Goal: Transaction & Acquisition: Purchase product/service

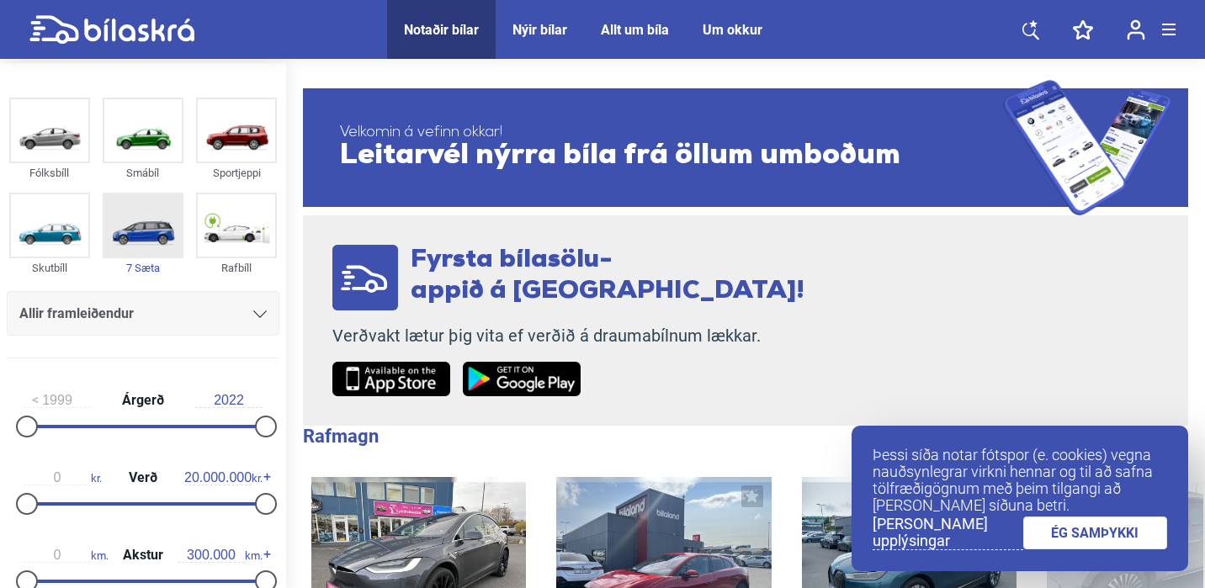
click at [145, 266] on div "7 Sæta" at bounding box center [143, 267] width 81 height 19
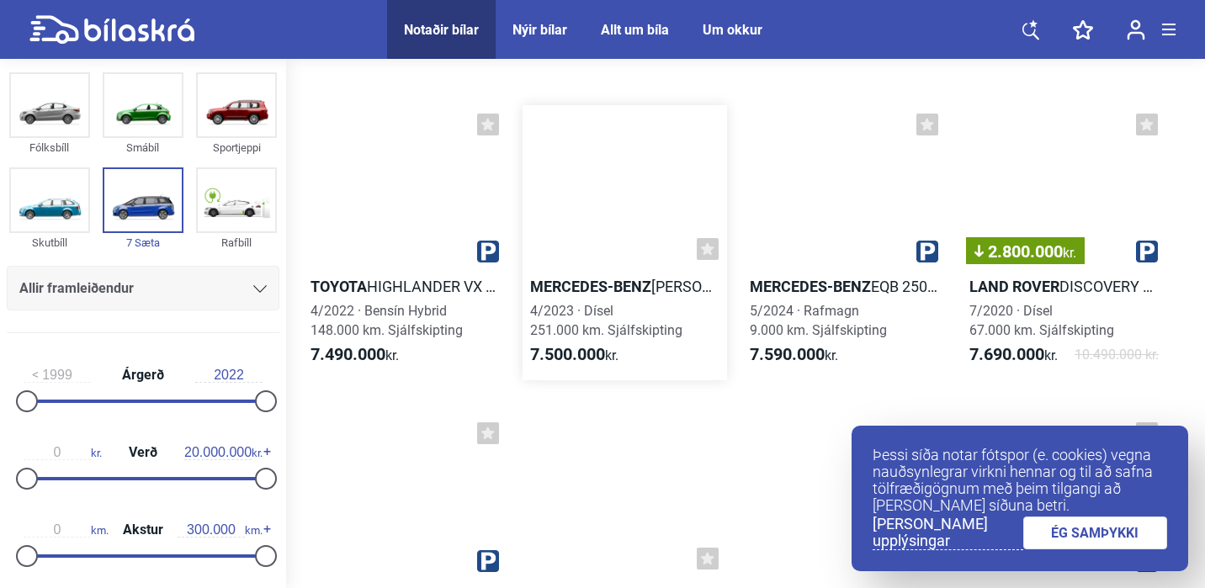
scroll to position [6246, 0]
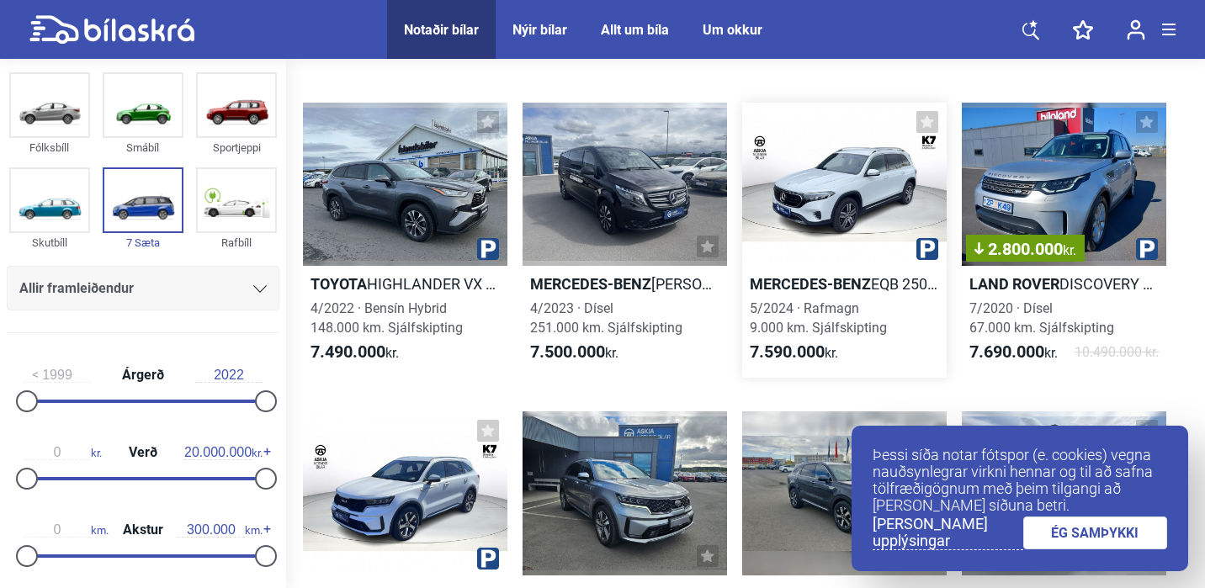
click at [801, 284] on b "Mercedes-Benz" at bounding box center [810, 284] width 121 height 18
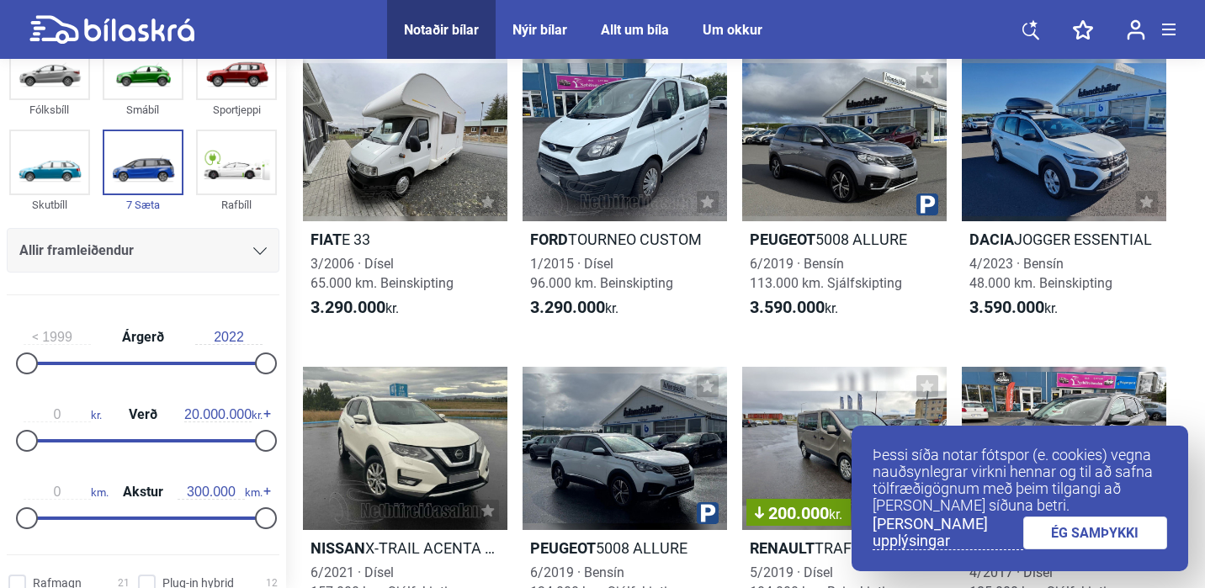
scroll to position [60, 0]
type input "8.000.000"
drag, startPoint x: 258, startPoint y: 447, endPoint x: 118, endPoint y: 462, distance: 140.6
click at [118, 462] on div "1999 Árgerð 2022 0 kr. Verð 8.000.000 kr. 0 km. Akstur 300.000 km." at bounding box center [143, 424] width 286 height 232
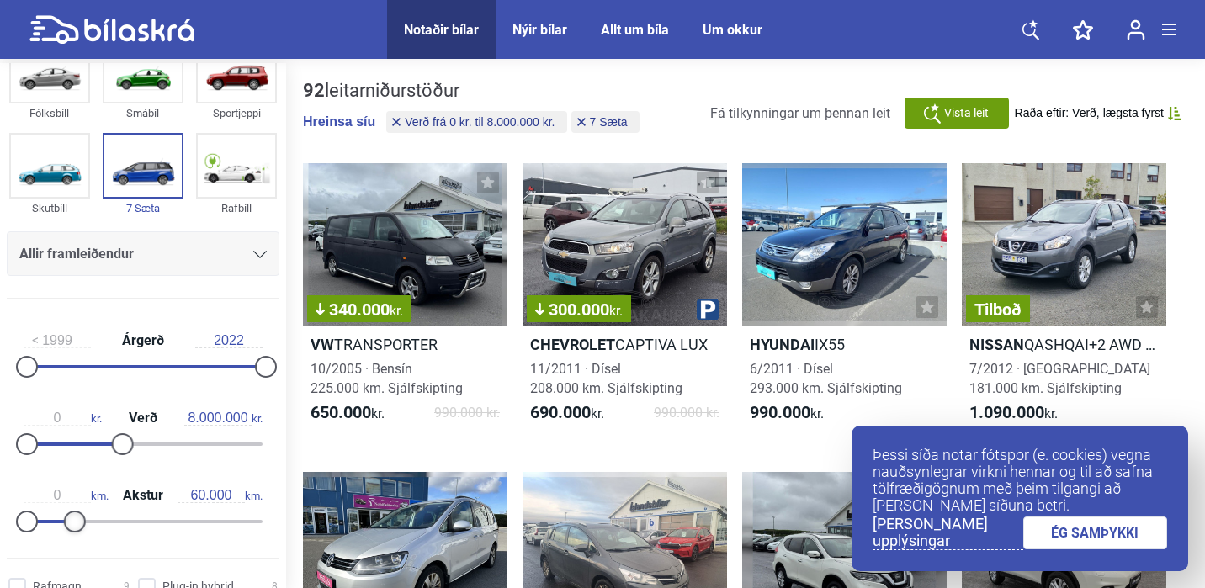
type input "50.000"
drag, startPoint x: 256, startPoint y: 522, endPoint x: 64, endPoint y: 533, distance: 192.2
click at [64, 533] on div "0 km. Akstur 50.000 km." at bounding box center [143, 505] width 273 height 77
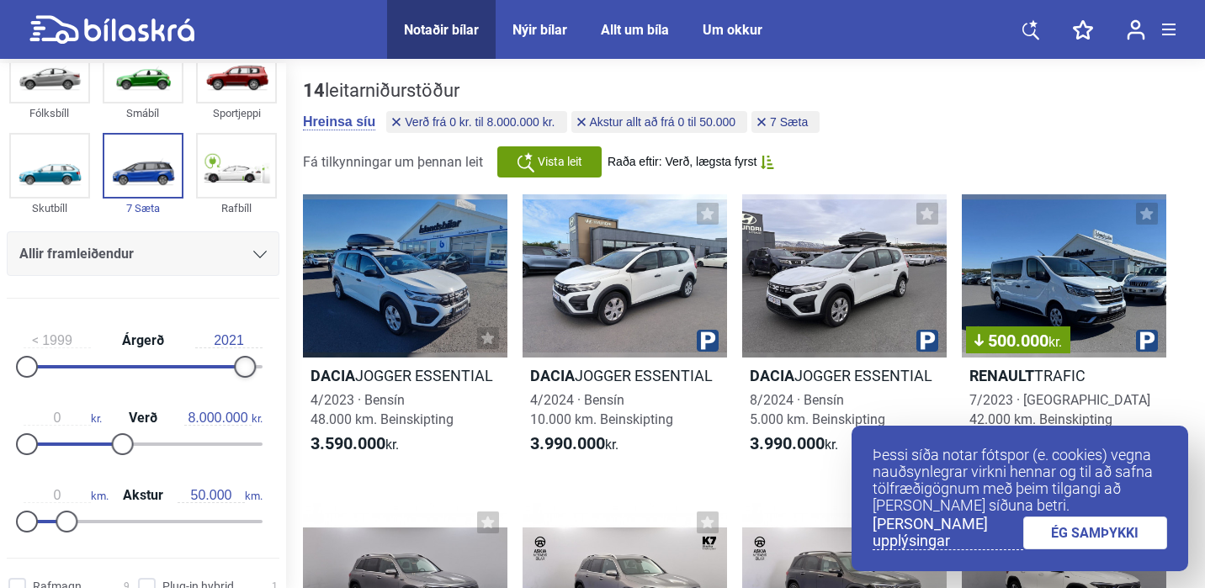
type input "2022"
drag, startPoint x: 261, startPoint y: 368, endPoint x: 269, endPoint y: 367, distance: 8.5
click at [269, 367] on div at bounding box center [266, 367] width 22 height 22
type input "1999"
drag, startPoint x: 20, startPoint y: 369, endPoint x: 0, endPoint y: 367, distance: 20.3
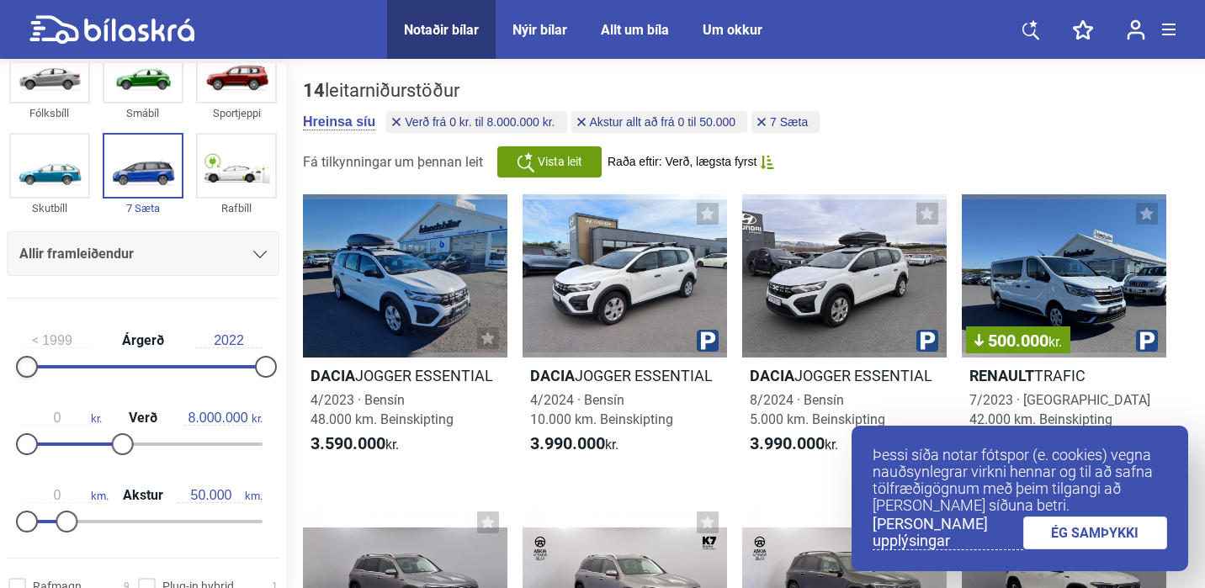
click at [0, 367] on div "1999 Árgerð 2022 0 kr. Verð 8.000.000 kr. 0 km. Akstur 50.000 km." at bounding box center [143, 428] width 286 height 232
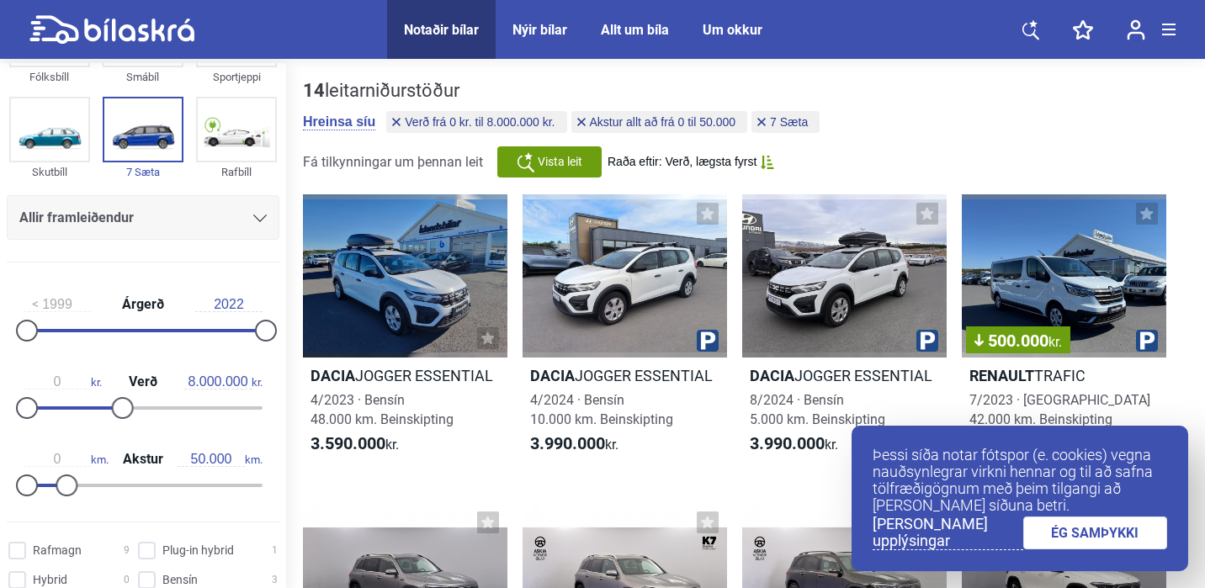
scroll to position [97, 0]
click at [259, 211] on div at bounding box center [259, 216] width 13 height 13
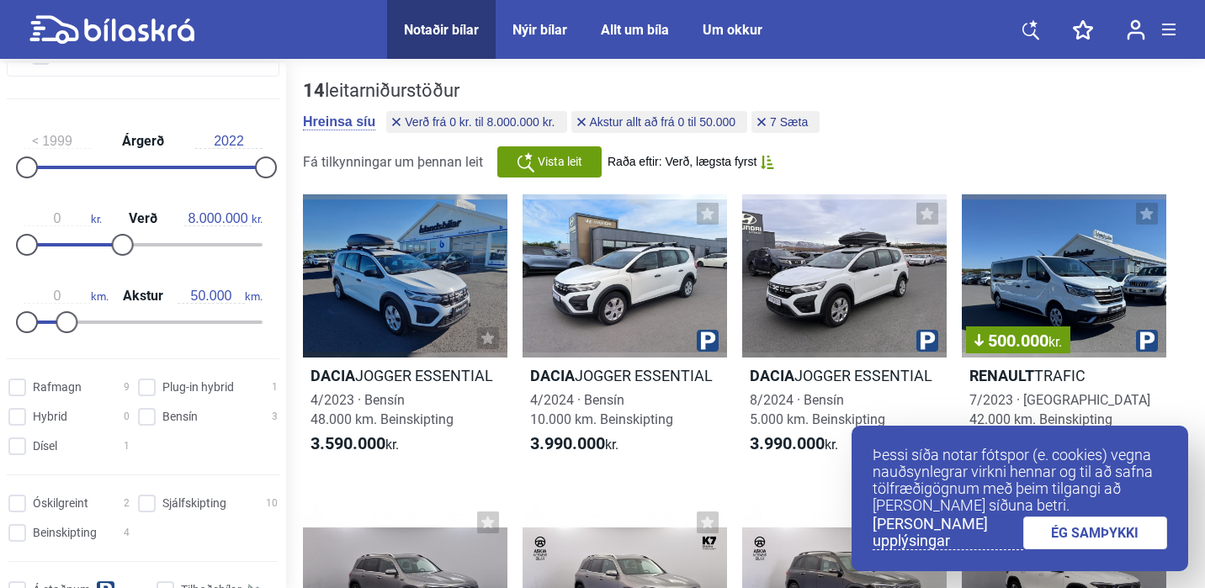
scroll to position [515, 0]
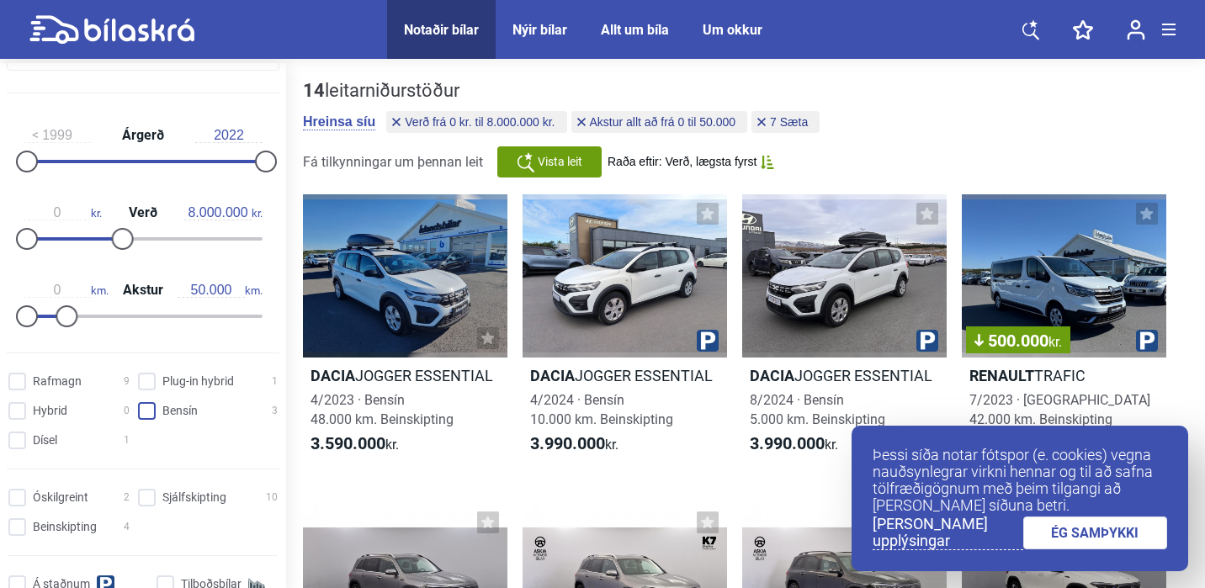
click at [146, 412] on input "Bensín 3" at bounding box center [211, 412] width 140 height 18
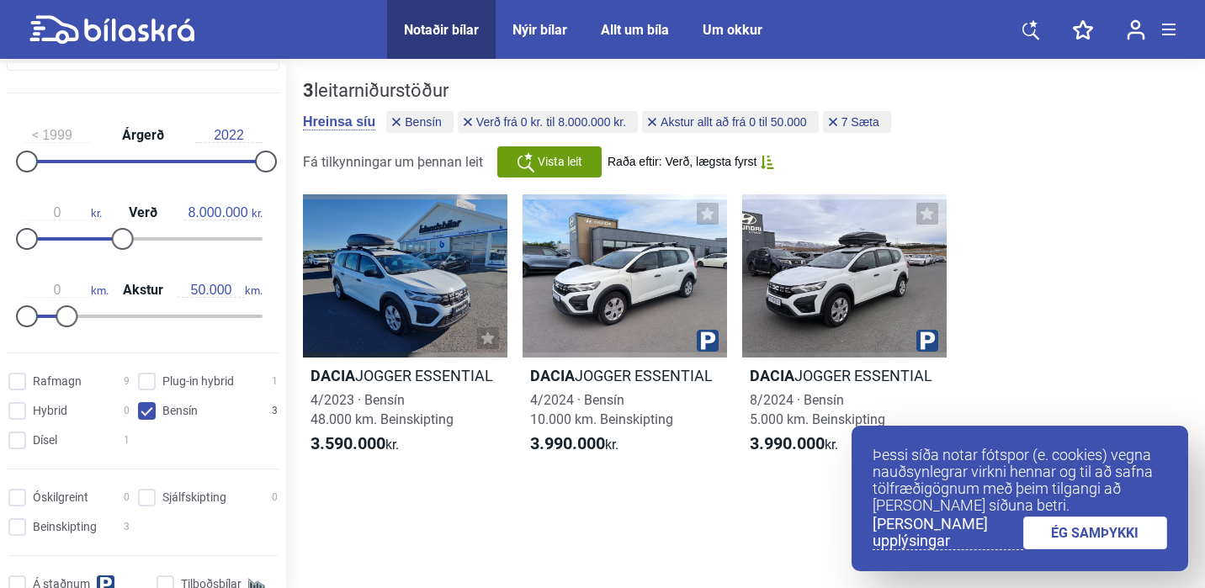
click at [141, 411] on input "Bensín 3" at bounding box center [211, 412] width 140 height 18
checkbox input "false"
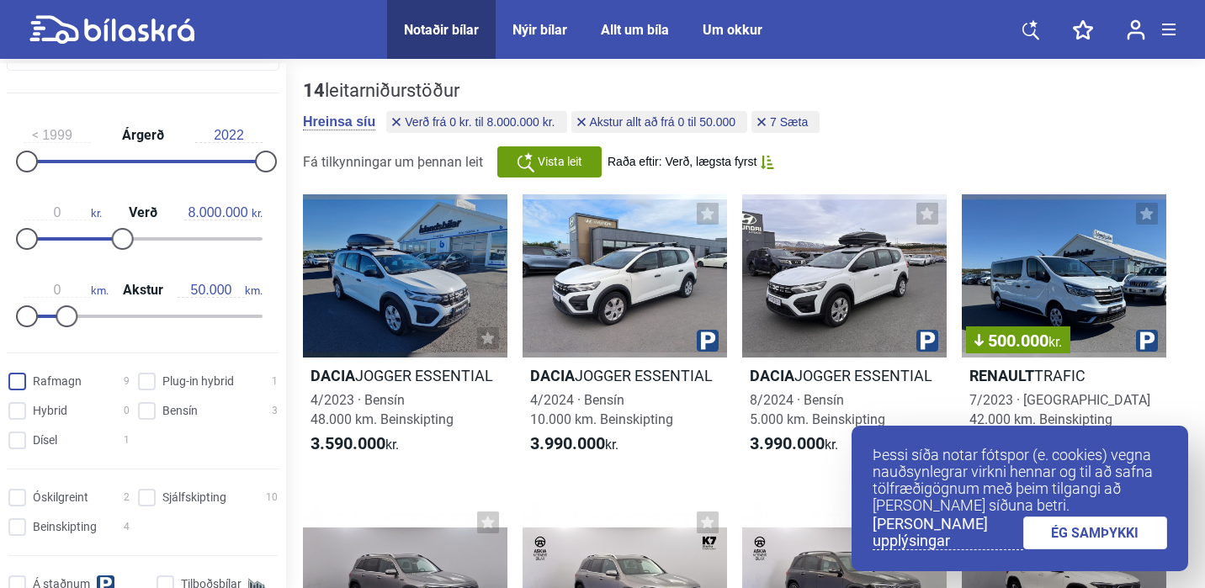
click at [19, 379] on input "Rafmagn 9" at bounding box center [71, 383] width 121 height 18
checkbox input "true"
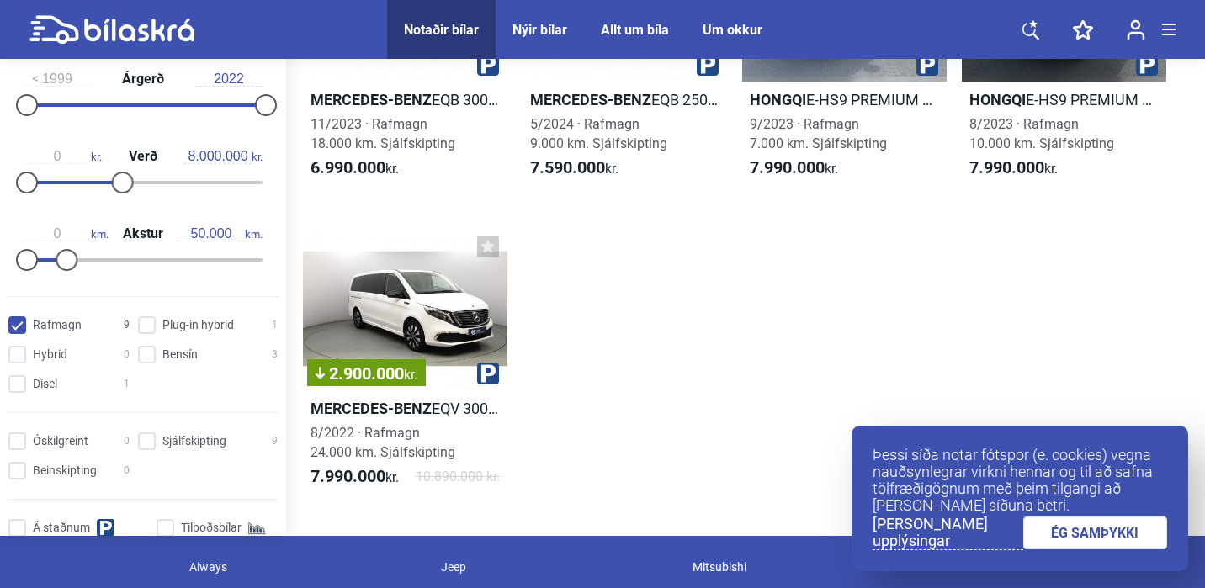
scroll to position [588, 0]
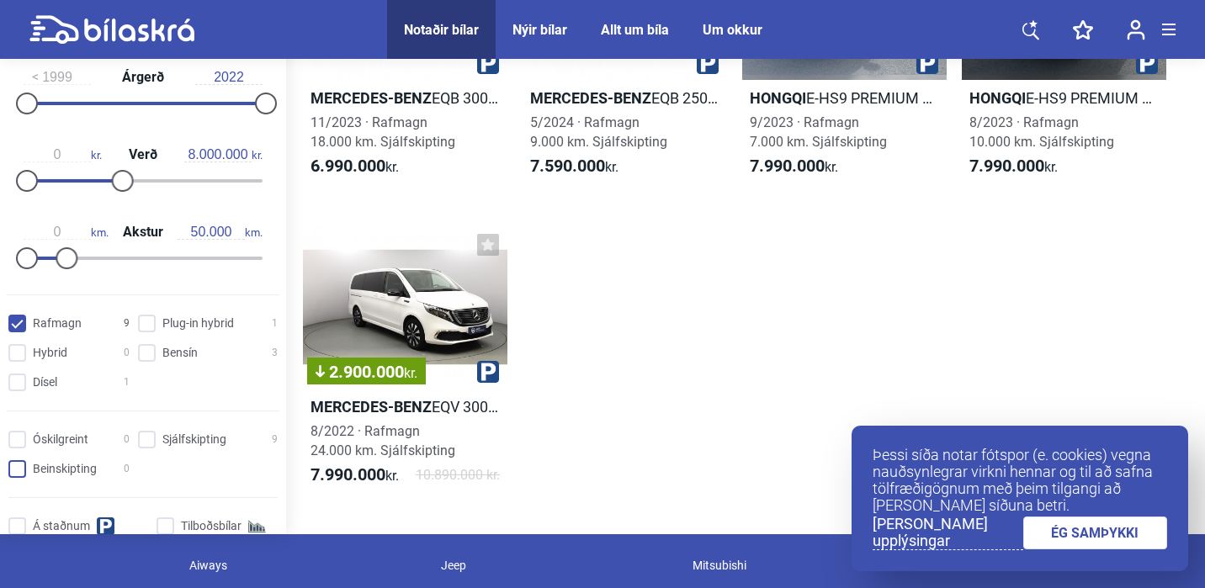
click at [14, 469] on input "Beinskipting 0" at bounding box center [71, 470] width 121 height 18
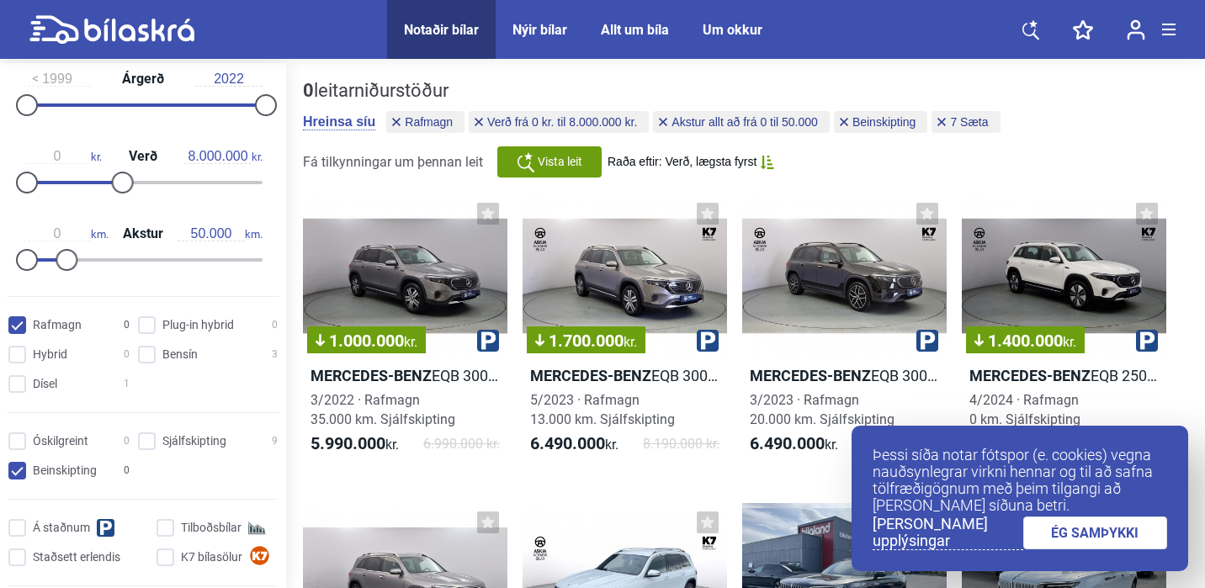
scroll to position [576, 0]
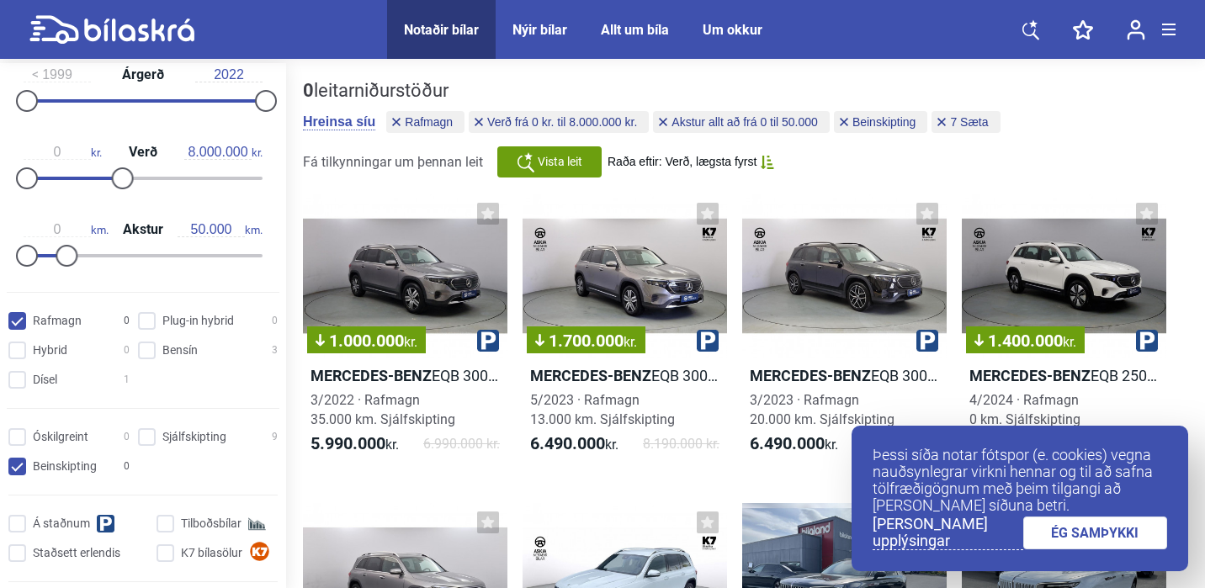
click at [17, 465] on input "Beinskipting 0" at bounding box center [71, 468] width 121 height 18
checkbox input "false"
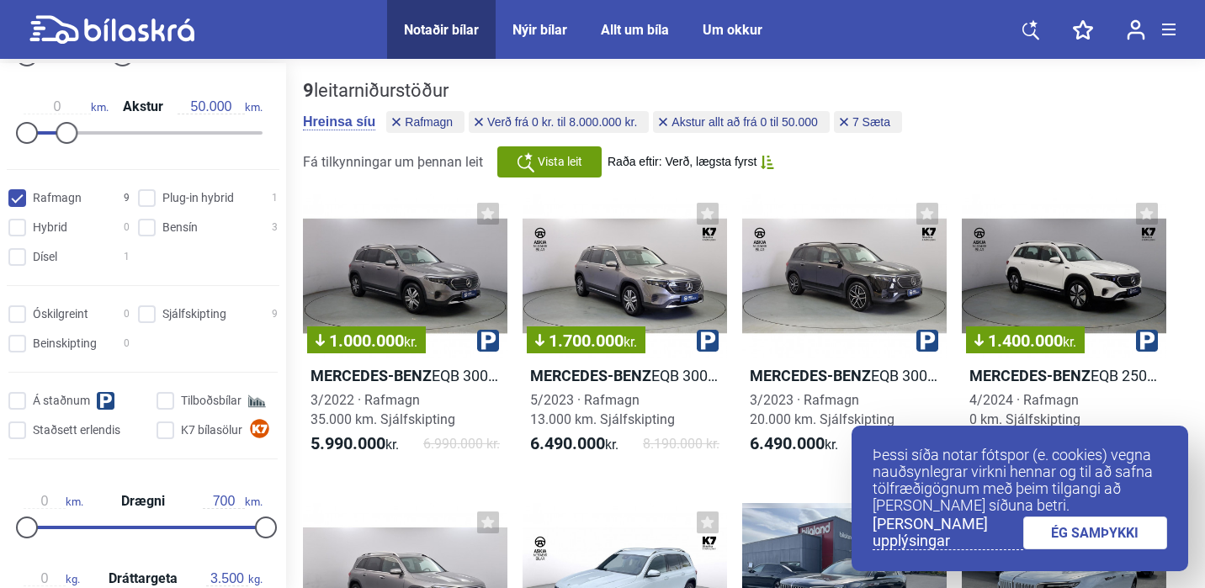
scroll to position [712, 0]
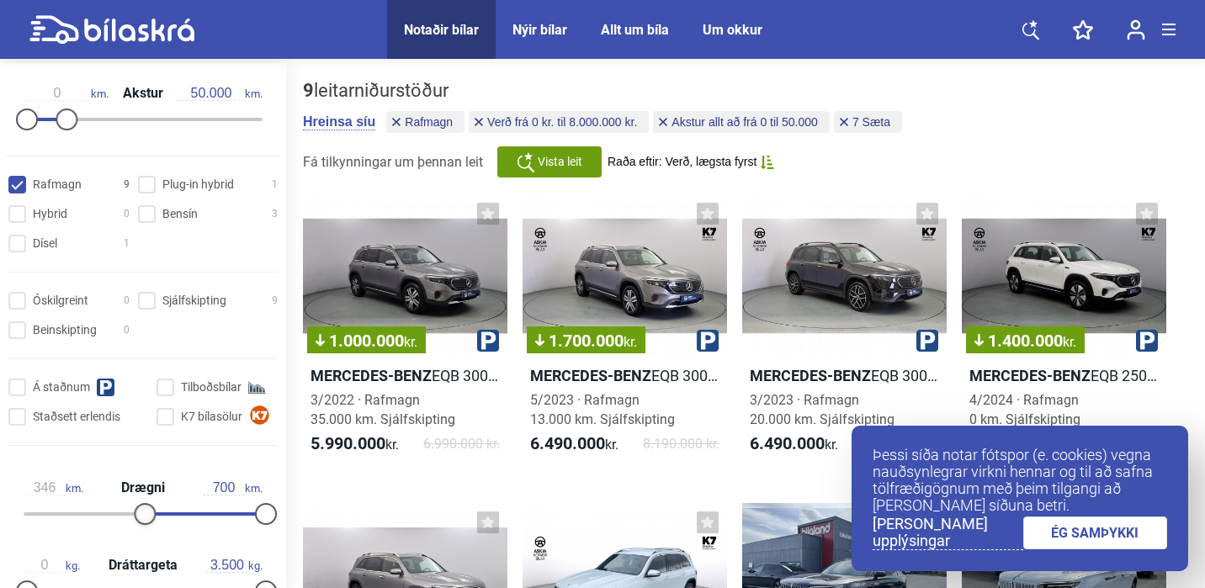
drag, startPoint x: 20, startPoint y: 516, endPoint x: 136, endPoint y: 518, distance: 115.3
click at [136, 518] on div at bounding box center [145, 514] width 22 height 22
type input "0"
drag, startPoint x: 134, startPoint y: 518, endPoint x: 0, endPoint y: 512, distance: 134.0
click at [0, 512] on div "0 km. Drægni 700 km." at bounding box center [143, 498] width 286 height 77
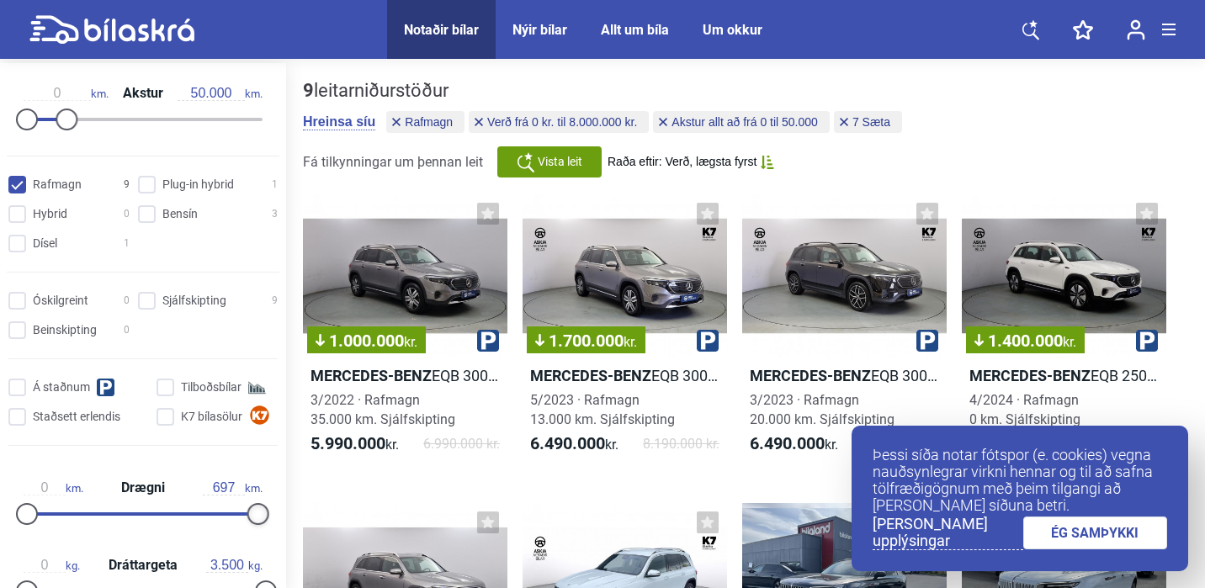
type input "700"
click at [263, 515] on div at bounding box center [266, 514] width 22 height 22
drag, startPoint x: 23, startPoint y: 508, endPoint x: 174, endPoint y: 507, distance: 151.5
click at [174, 507] on div at bounding box center [184, 514] width 22 height 22
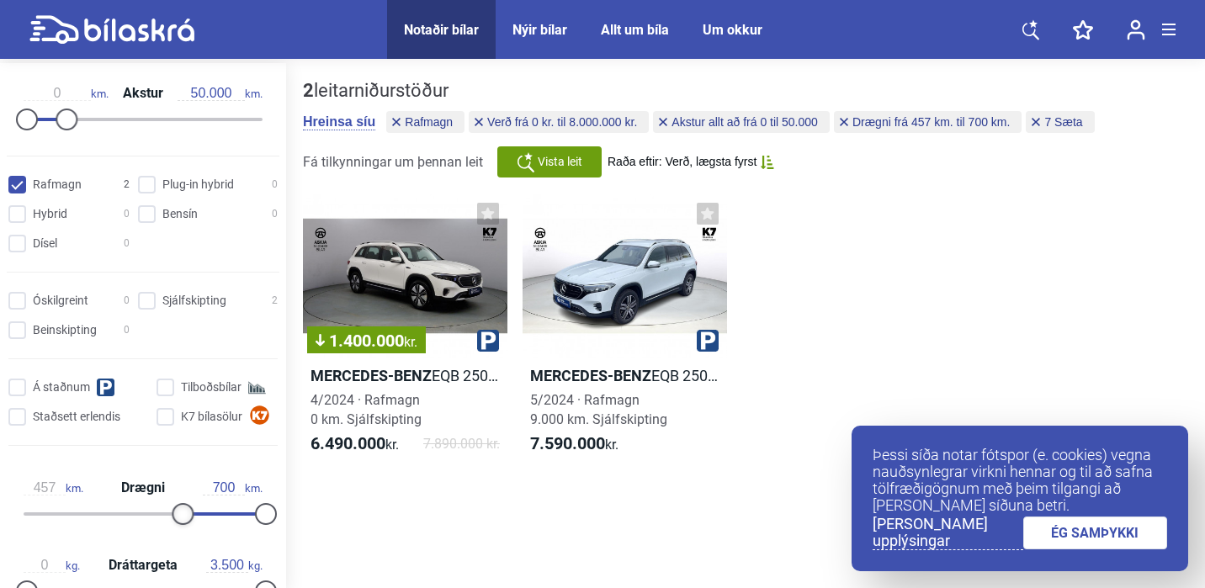
click at [174, 507] on div at bounding box center [183, 514] width 22 height 22
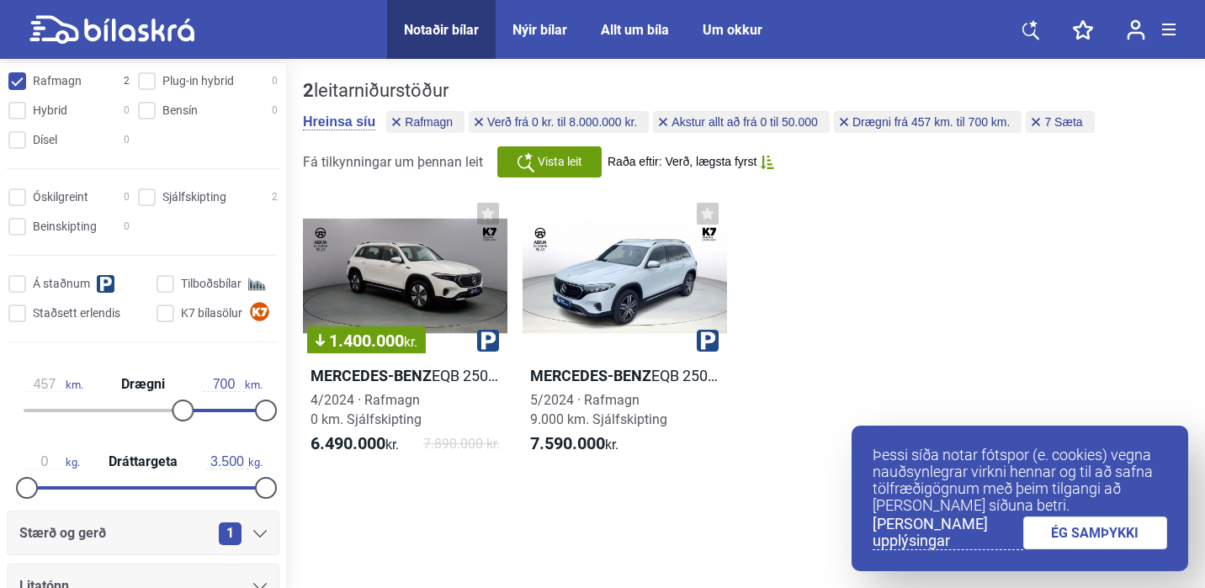
scroll to position [817, 0]
drag, startPoint x: 178, startPoint y: 410, endPoint x: 203, endPoint y: 410, distance: 25.3
click at [203, 410] on div at bounding box center [209, 409] width 22 height 22
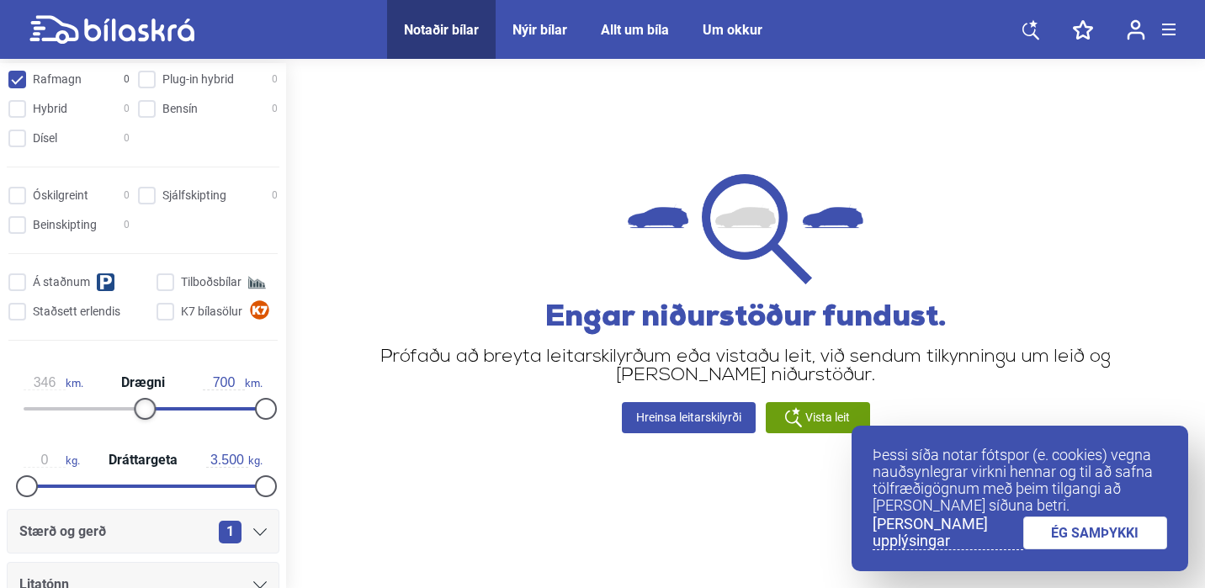
drag, startPoint x: 203, startPoint y: 410, endPoint x: 141, endPoint y: 409, distance: 62.3
click at [141, 409] on div at bounding box center [145, 409] width 22 height 22
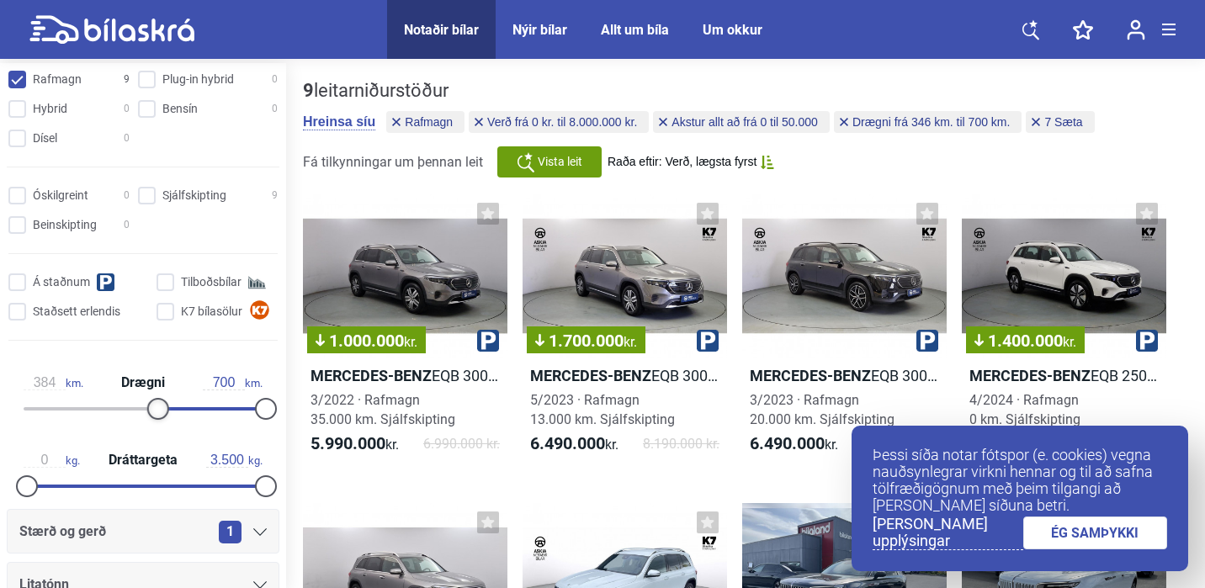
drag, startPoint x: 139, startPoint y: 409, endPoint x: 152, endPoint y: 409, distance: 12.6
click at [152, 409] on div at bounding box center [158, 409] width 22 height 22
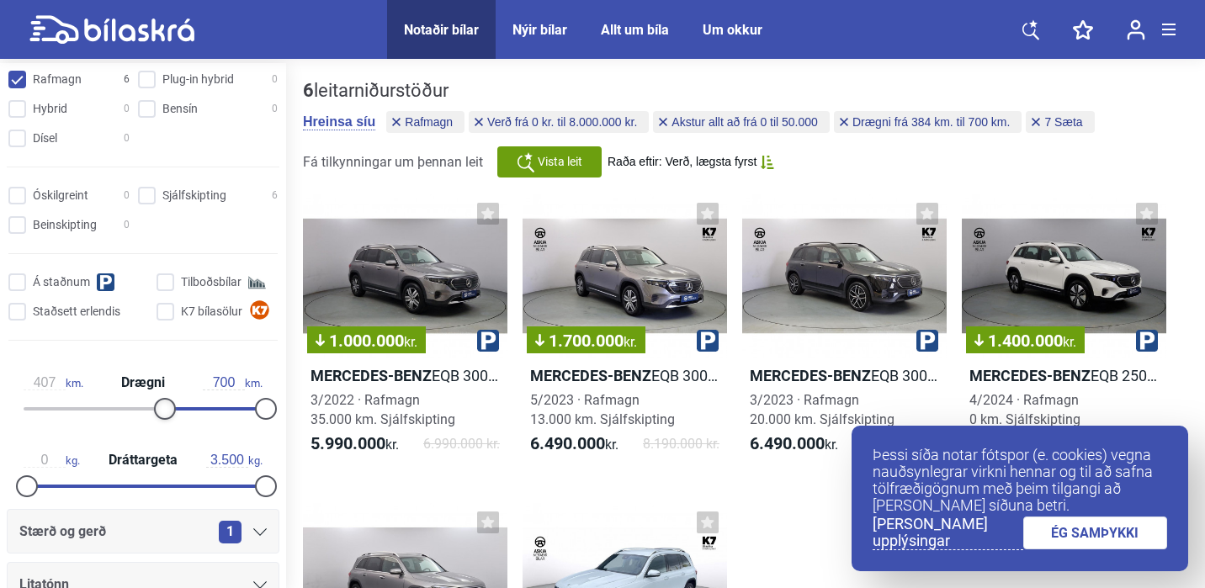
type input "409"
click at [164, 409] on div at bounding box center [165, 409] width 22 height 22
click at [1038, 374] on b "Mercedes-Benz" at bounding box center [1030, 376] width 121 height 18
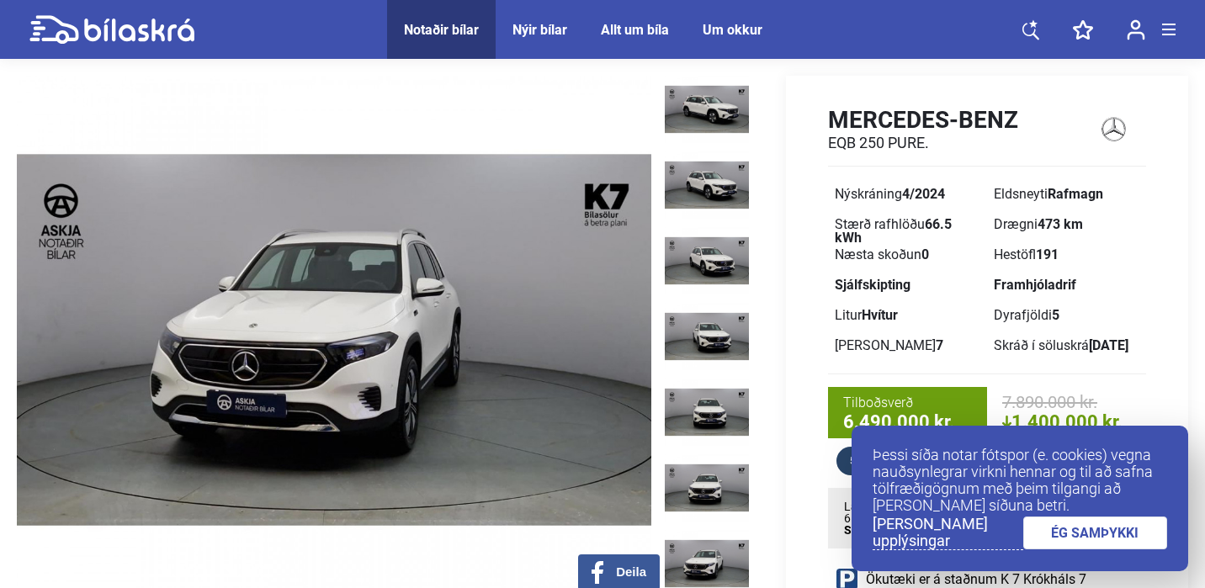
scroll to position [37, 0]
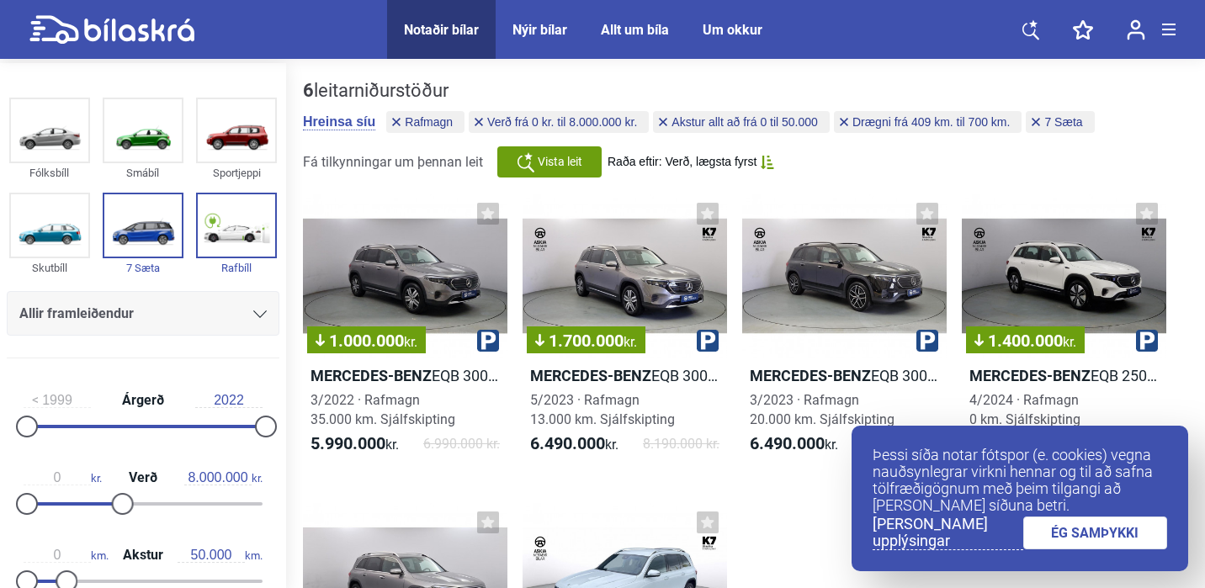
drag, startPoint x: 116, startPoint y: 501, endPoint x: 102, endPoint y: 501, distance: 14.3
click at [102, 501] on div "0 kr. Verð 8.000.000 kr." at bounding box center [143, 488] width 273 height 77
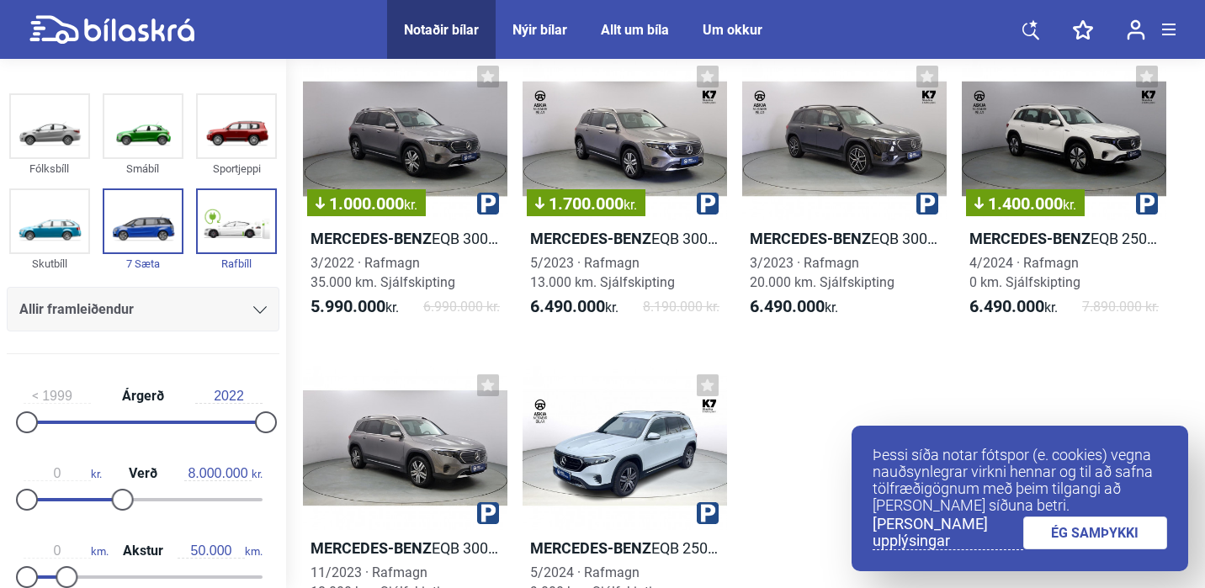
scroll to position [141, 0]
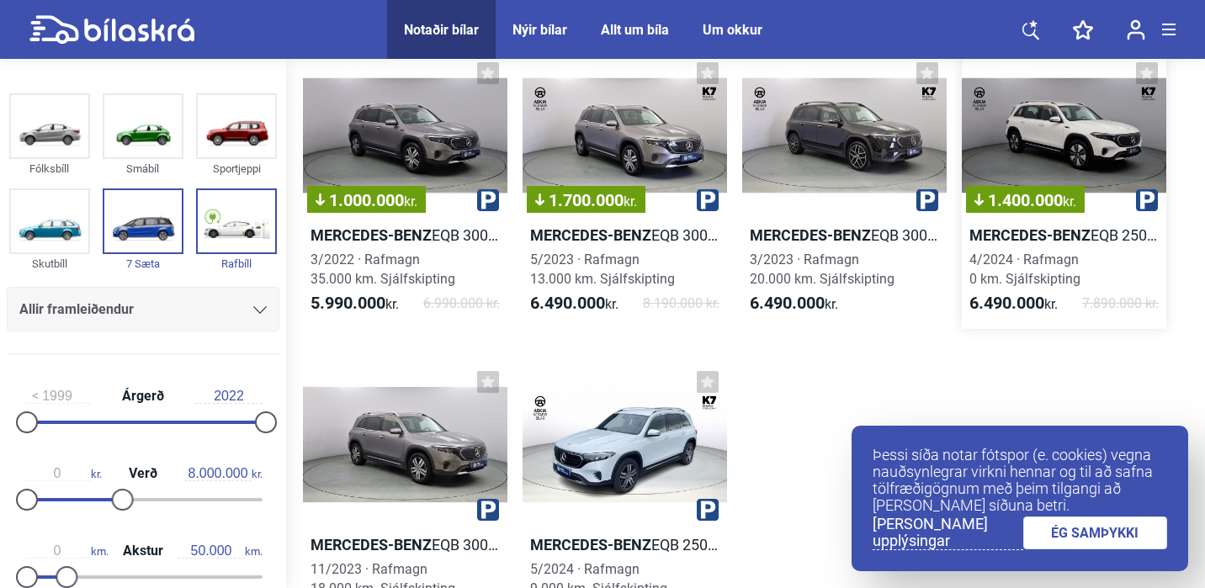
click at [1037, 123] on div "1.400.000 kr." at bounding box center [1064, 135] width 205 height 163
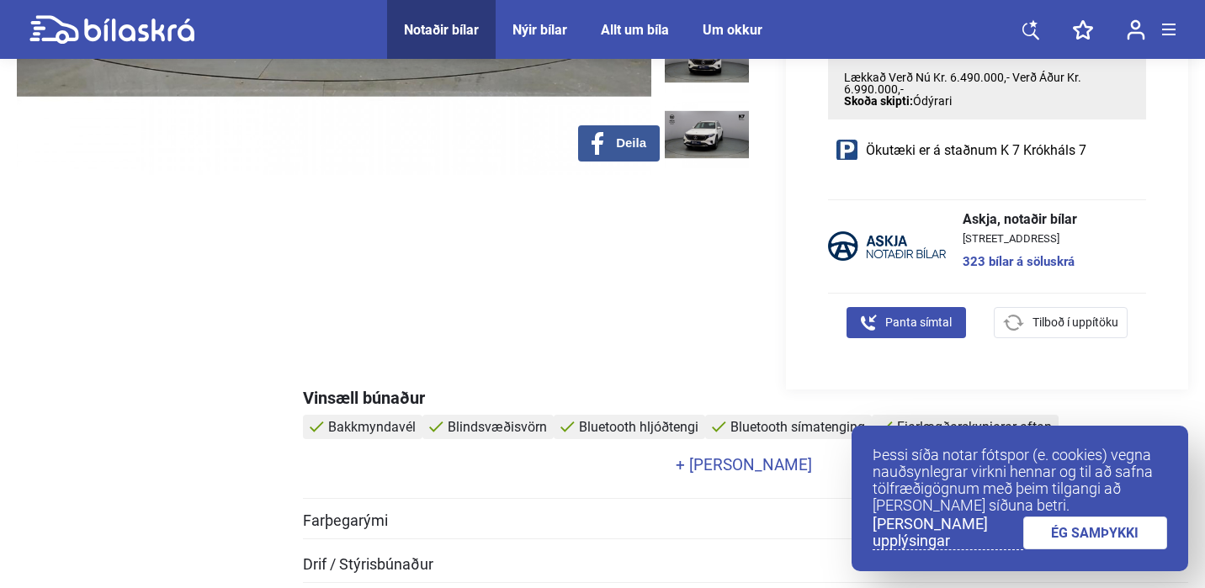
scroll to position [489, 0]
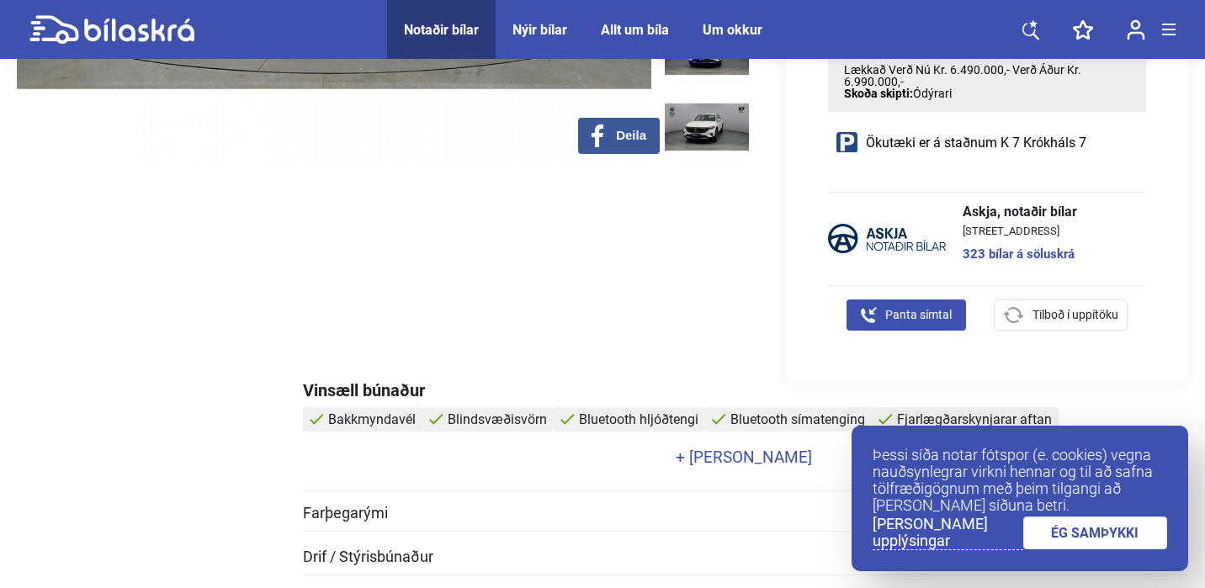
click at [741, 454] on link "+ [PERSON_NAME]" at bounding box center [743, 458] width 881 height 16
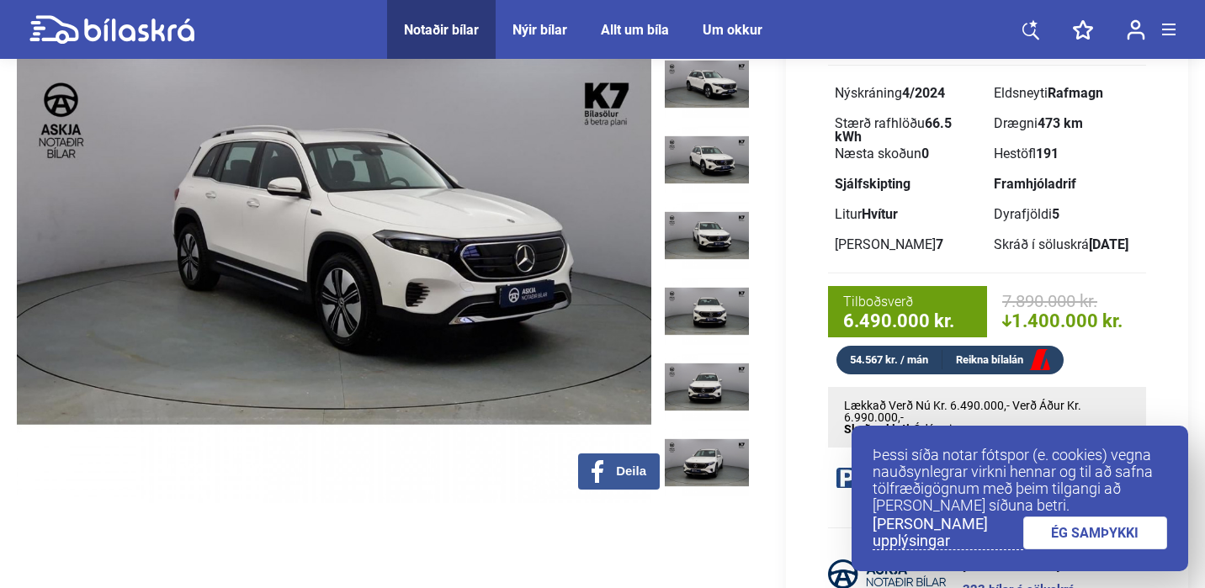
scroll to position [0, 0]
